Goal: Navigation & Orientation: Find specific page/section

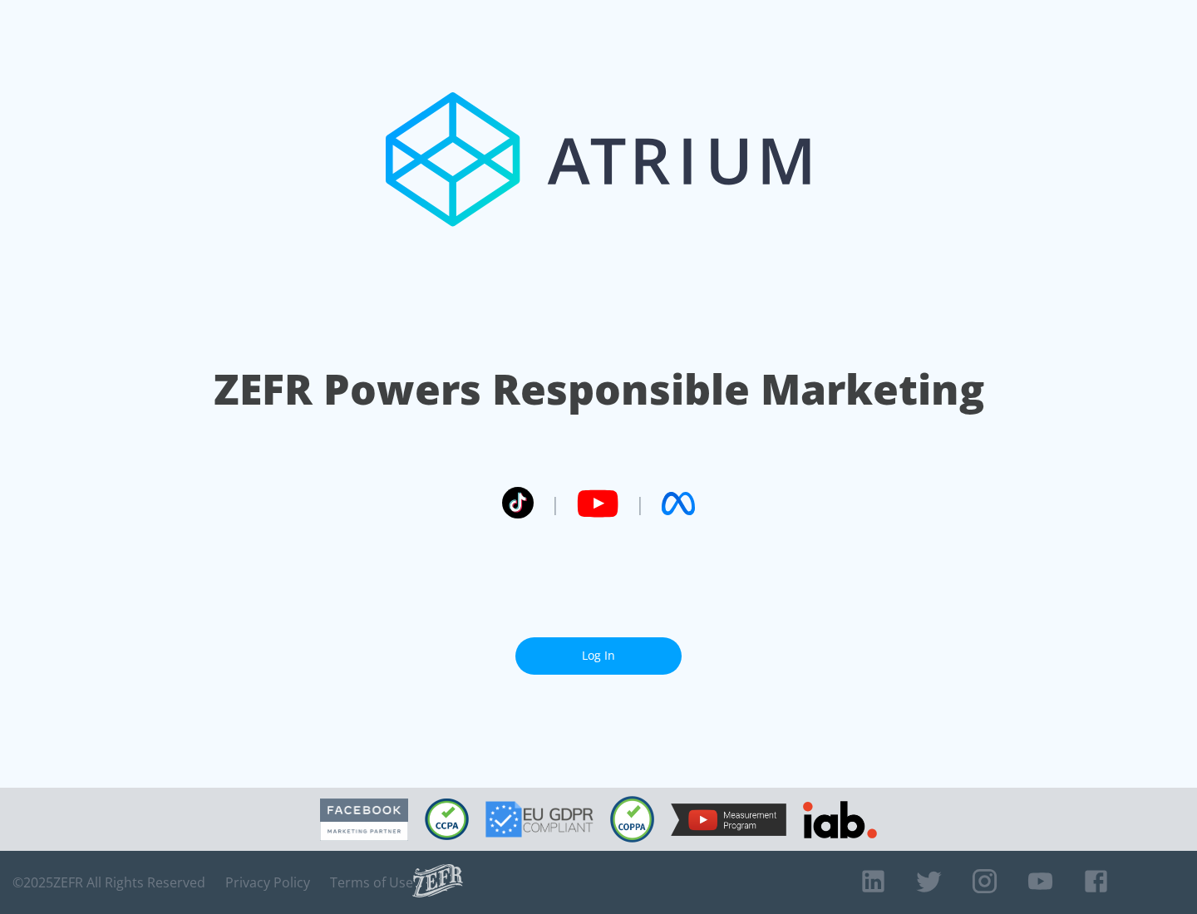
click at [598, 649] on link "Log In" at bounding box center [598, 656] width 166 height 37
